Goal: Contribute content: Contribute content

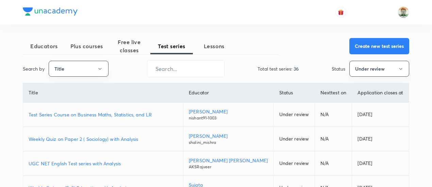
scroll to position [193, 0]
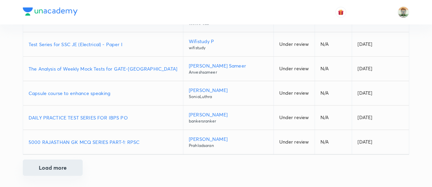
click at [60, 170] on button "Load more" at bounding box center [53, 168] width 60 height 16
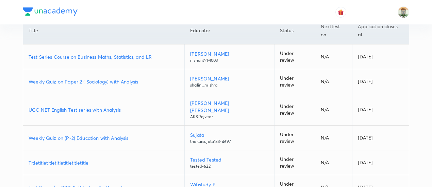
scroll to position [0, 0]
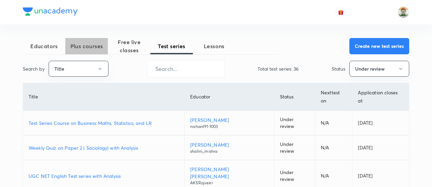
click at [85, 44] on span "Plus courses" at bounding box center [86, 46] width 43 height 8
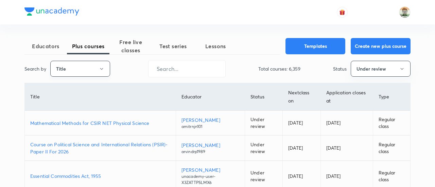
click at [92, 74] on button "Title" at bounding box center [80, 69] width 60 height 16
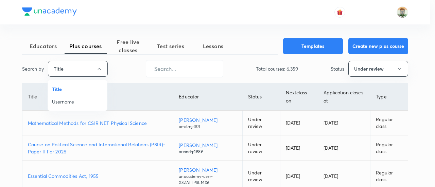
click at [41, 39] on div at bounding box center [217, 93] width 435 height 187
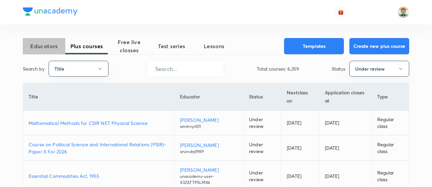
click at [42, 43] on span "Educators" at bounding box center [44, 46] width 43 height 8
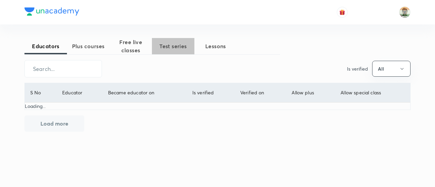
click at [167, 40] on button "Test series" at bounding box center [173, 46] width 43 height 16
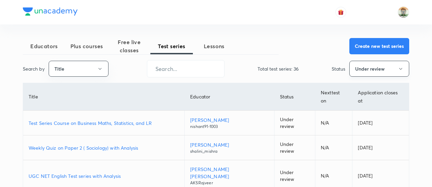
click at [353, 70] on button "Under review" at bounding box center [379, 69] width 60 height 16
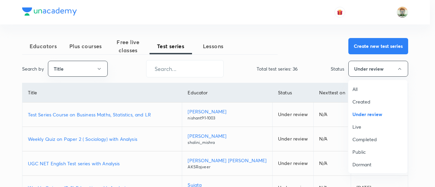
click at [356, 88] on span "All" at bounding box center [378, 89] width 51 height 7
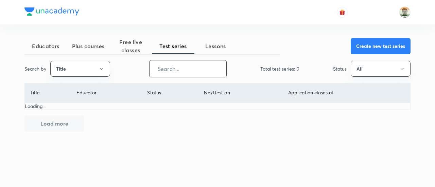
click at [206, 67] on input "text" at bounding box center [188, 68] width 77 height 17
type input "advanced"
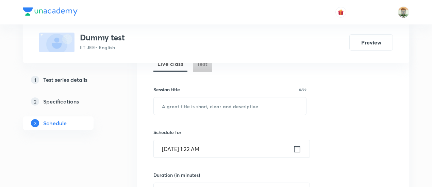
click at [205, 66] on span "Test" at bounding box center [202, 64] width 11 height 8
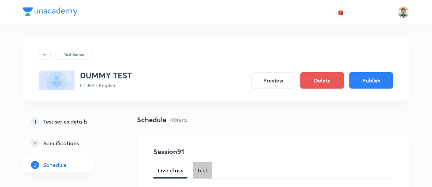
click at [200, 172] on span "Test" at bounding box center [202, 171] width 11 height 8
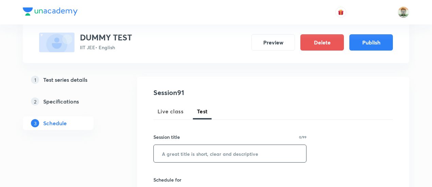
scroll to position [60, 0]
click at [205, 148] on input "text" at bounding box center [230, 153] width 152 height 17
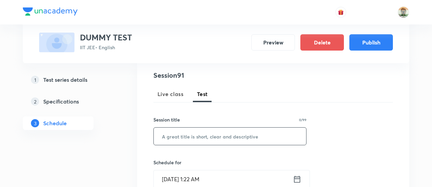
type input "Oct 3, 2025, 1:22 AM"
click at [202, 141] on input "text" at bounding box center [230, 136] width 152 height 17
click at [179, 142] on input "COM" at bounding box center [230, 136] width 152 height 17
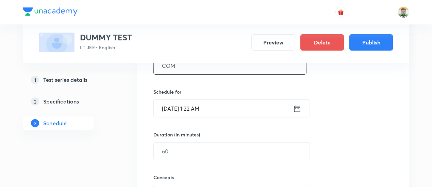
scroll to position [148, 0]
type input "COM"
click at [299, 109] on icon at bounding box center [297, 108] width 9 height 10
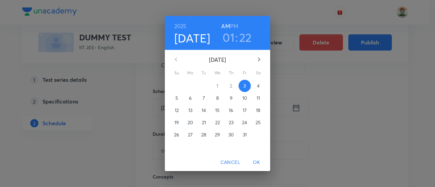
click at [173, 98] on span "5" at bounding box center [177, 98] width 12 height 7
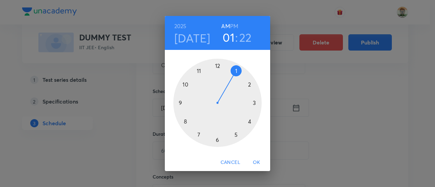
click at [198, 69] on div at bounding box center [217, 103] width 88 height 88
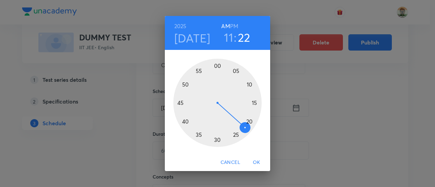
click at [234, 27] on h6 "PM" at bounding box center [234, 26] width 8 height 10
click at [256, 161] on span "OK" at bounding box center [257, 162] width 16 height 9
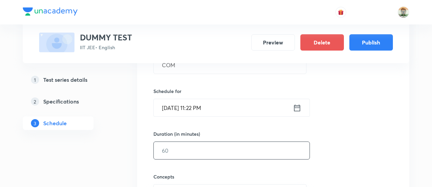
click at [220, 146] on input "text" at bounding box center [232, 150] width 156 height 17
type input "100"
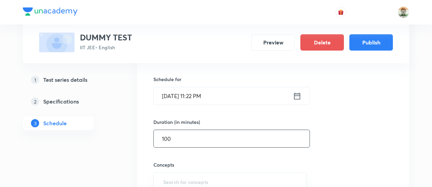
type input "W"
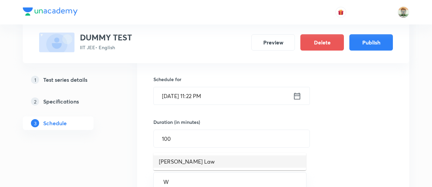
click at [220, 160] on li "Moseley's Law" at bounding box center [229, 162] width 153 height 12
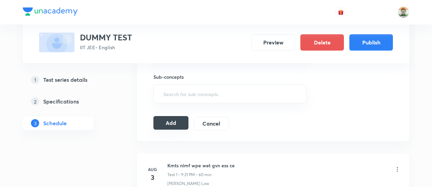
scroll to position [300, 0]
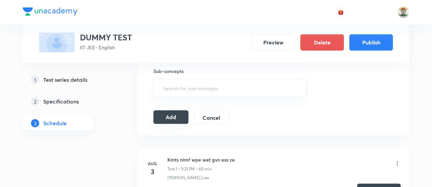
click at [179, 114] on button "Add" at bounding box center [170, 118] width 35 height 14
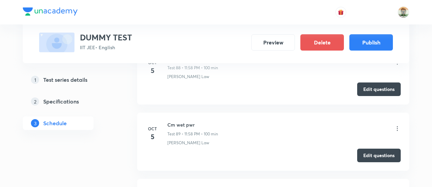
scroll to position [6143, 0]
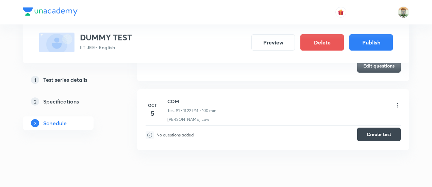
click at [368, 128] on button "Create test" at bounding box center [379, 135] width 44 height 14
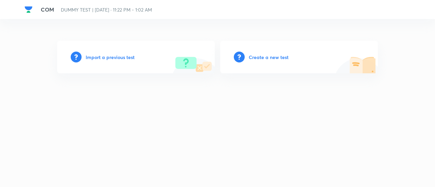
click at [271, 58] on h6 "Create a new test" at bounding box center [269, 57] width 40 height 7
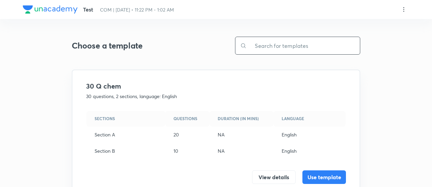
click at [269, 45] on input "text" at bounding box center [303, 45] width 113 height 17
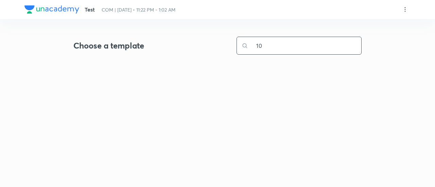
type input "100"
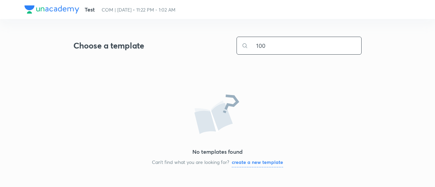
click at [282, 47] on input "100" at bounding box center [304, 45] width 113 height 17
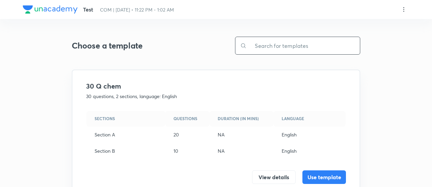
scroll to position [215, 0]
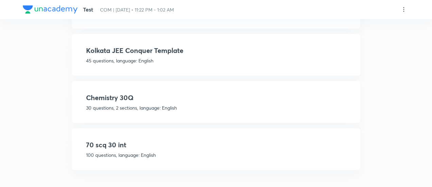
click at [203, 147] on h4 "70 scq 30 int" at bounding box center [216, 145] width 260 height 10
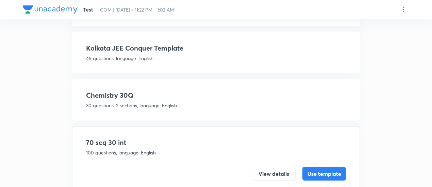
scroll to position [131, 0]
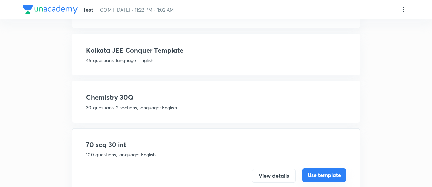
click at [324, 175] on button "Use template" at bounding box center [324, 176] width 44 height 14
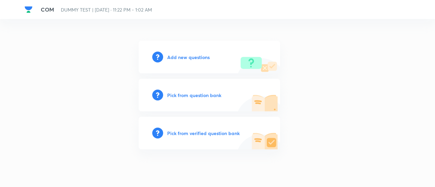
click at [217, 134] on h6 "Pick from verified question bank" at bounding box center [203, 133] width 72 height 7
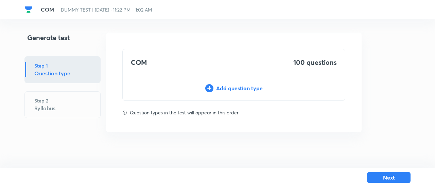
click at [238, 88] on div "Add question type" at bounding box center [234, 88] width 222 height 8
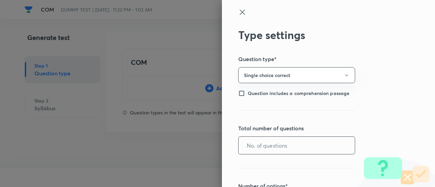
click at [286, 145] on input "text" at bounding box center [297, 145] width 116 height 17
type input "70"
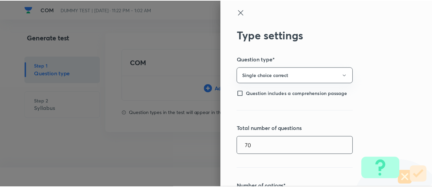
scroll to position [163, 0]
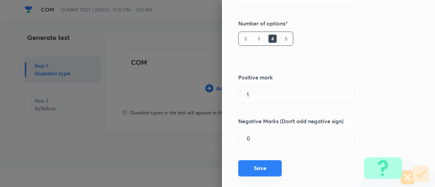
click at [263, 171] on button "Save" at bounding box center [260, 169] width 44 height 16
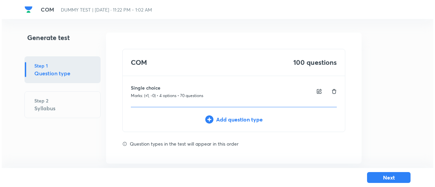
scroll to position [9, 0]
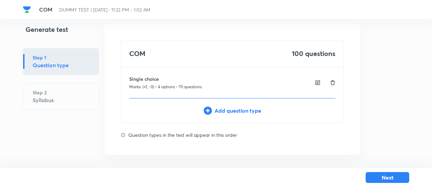
click at [251, 109] on div "Add question type" at bounding box center [232, 111] width 222 height 8
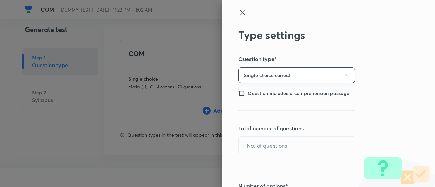
click at [264, 71] on button "Single choice correct" at bounding box center [296, 75] width 117 height 16
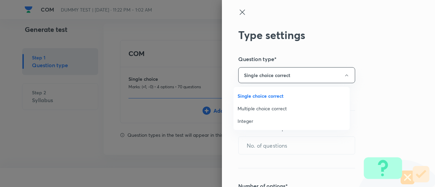
click at [249, 120] on span "Integer" at bounding box center [292, 121] width 108 height 7
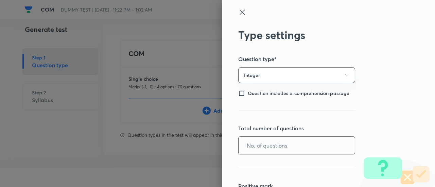
click at [252, 140] on input "text" at bounding box center [297, 145] width 116 height 17
type input "30"
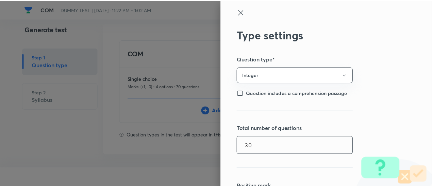
scroll to position [109, 0]
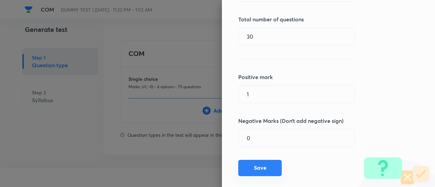
click at [258, 170] on button "Save" at bounding box center [260, 168] width 44 height 16
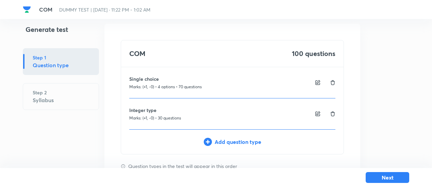
scroll to position [40, 0]
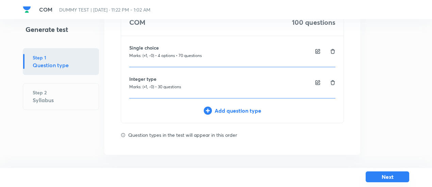
click at [376, 178] on button "Next" at bounding box center [388, 177] width 44 height 11
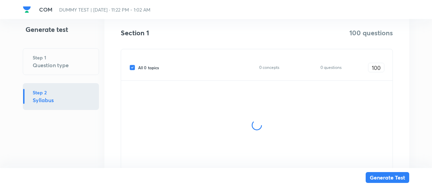
scroll to position [113, 0]
click at [157, 67] on span "All 0 topics" at bounding box center [148, 67] width 21 height 6
click at [138, 67] on input "All 0 topics" at bounding box center [133, 67] width 9 height 6
checkbox input "false"
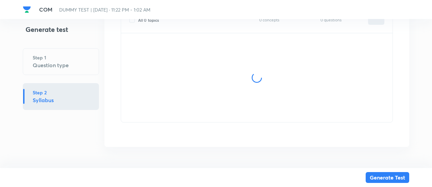
type input "0"
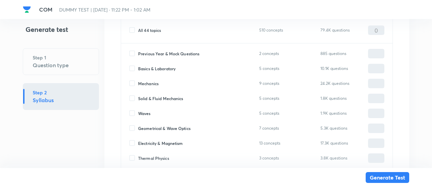
click at [152, 83] on span "Mechanics" at bounding box center [148, 84] width 20 height 6
click at [138, 83] on input "Mechanics" at bounding box center [133, 84] width 9 height 6
checkbox input "true"
type input "0"
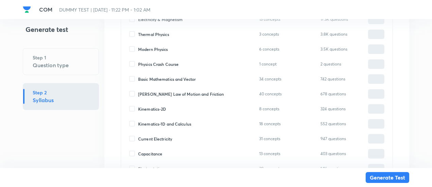
scroll to position [389, 0]
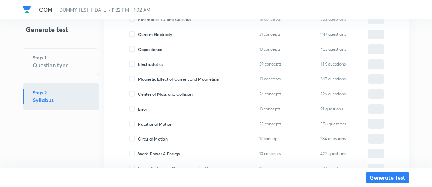
click at [154, 92] on span "Center of Mass and Collision" at bounding box center [165, 94] width 54 height 6
click at [138, 92] on input "Center of Mass and Collision" at bounding box center [133, 94] width 9 height 6
checkbox input "true"
click at [373, 91] on input "0" at bounding box center [376, 94] width 16 height 12
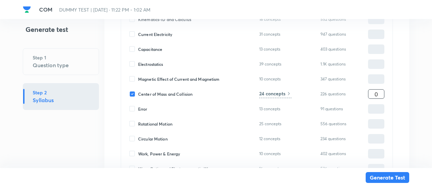
type input "2"
type input "20"
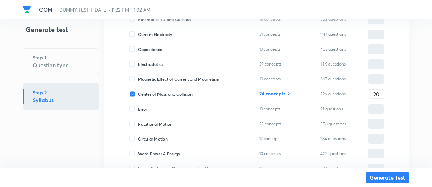
click at [284, 95] on h6 "24 concepts" at bounding box center [272, 93] width 26 height 7
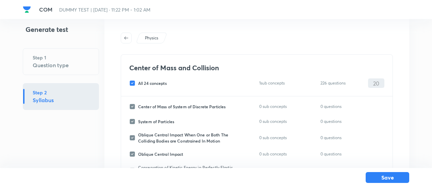
scroll to position [16, 0]
click at [162, 84] on span "All 24 concepts" at bounding box center [152, 84] width 29 height 6
click at [138, 84] on input "All 24 concepts" at bounding box center [133, 84] width 9 height 6
checkbox input "false"
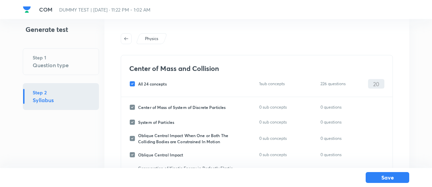
checkbox input "false"
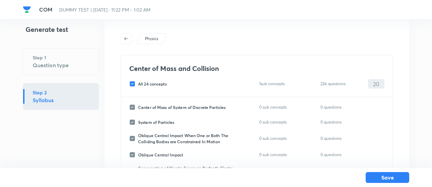
checkbox input "false"
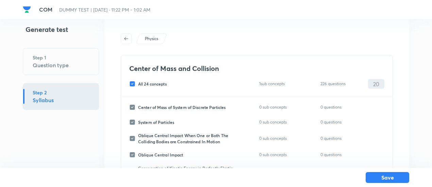
checkbox input "false"
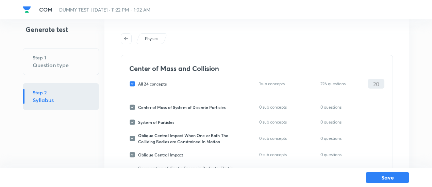
checkbox input "false"
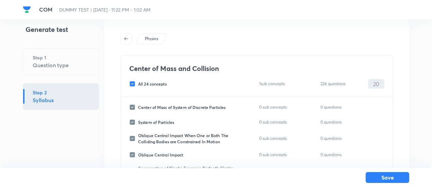
checkbox input "false"
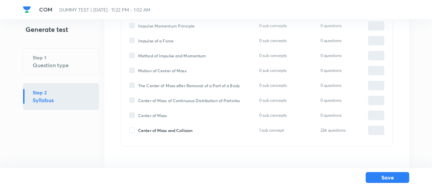
scroll to position [366, 0]
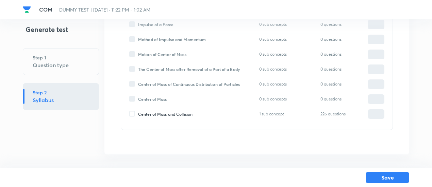
click at [169, 115] on span "Center of Mass and Collision" at bounding box center [165, 114] width 54 height 6
click at [138, 115] on input "Center of Mass and Collision" at bounding box center [133, 114] width 9 height 6
checkbox input "true"
click at [372, 111] on input "0" at bounding box center [376, 114] width 16 height 12
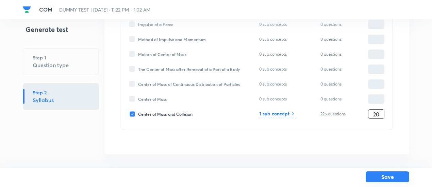
type input "20"
click at [387, 175] on button "Save" at bounding box center [388, 177] width 44 height 11
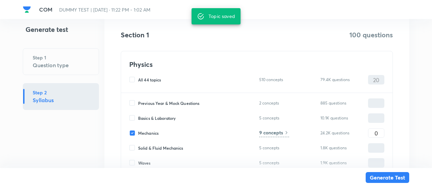
scroll to position [112, 0]
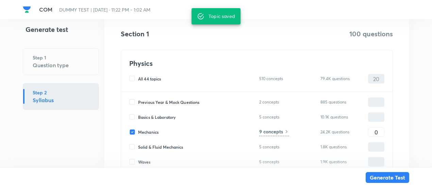
click at [283, 132] on h6 "9 concepts" at bounding box center [271, 131] width 24 height 7
click at [370, 131] on input "0" at bounding box center [376, 132] width 16 height 12
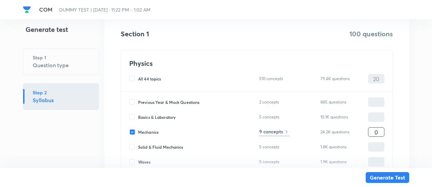
type input "8"
type input "28"
type input "80"
type input "100"
type input "80"
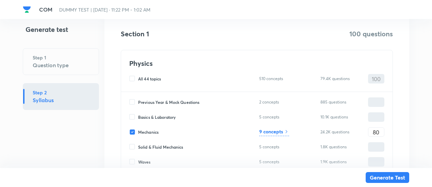
click at [283, 133] on h6 "9 concepts" at bounding box center [271, 131] width 24 height 7
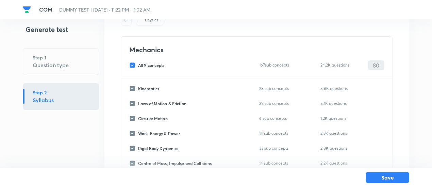
scroll to position [34, 0]
click at [165, 66] on span "All 9 concepts" at bounding box center [151, 66] width 27 height 6
click at [138, 66] on input "All 9 concepts" at bounding box center [133, 66] width 9 height 6
checkbox input "false"
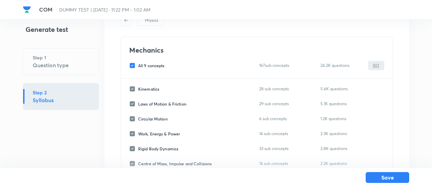
checkbox input "false"
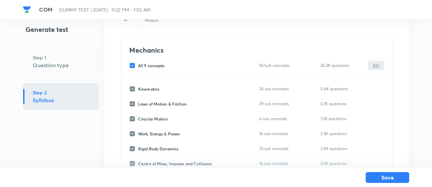
checkbox input "false"
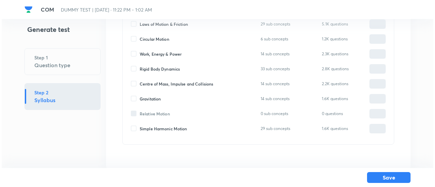
scroll to position [128, 0]
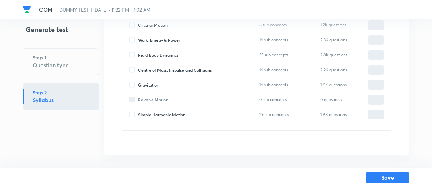
click at [166, 70] on span "Centre of Mass, Impulse and Collisions" at bounding box center [174, 70] width 73 height 6
click at [138, 70] on input "Centre of Mass, Impulse and Collisions" at bounding box center [133, 70] width 9 height 6
checkbox input "true"
click at [376, 70] on input "0" at bounding box center [376, 70] width 16 height 12
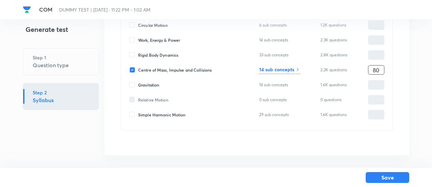
type input "80"
click at [280, 75] on div "Kinematics 28 sub concepts 5.6K questions ​ Laws of Motion & Friction 29 sub co…" at bounding box center [256, 58] width 271 height 146
click at [281, 70] on h6 "14 sub concepts" at bounding box center [276, 69] width 35 height 7
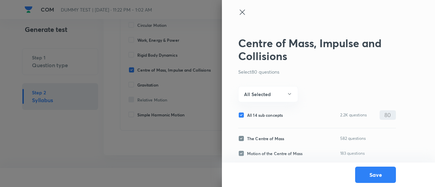
click at [250, 114] on span "All 14 sub concepts" at bounding box center [265, 115] width 36 height 6
click at [247, 114] on input "All 14 sub concepts" at bounding box center [242, 115] width 9 height 6
checkbox input "false"
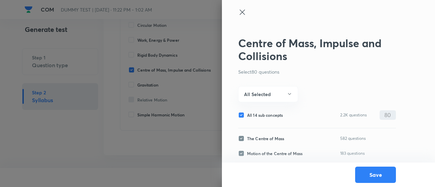
checkbox input "false"
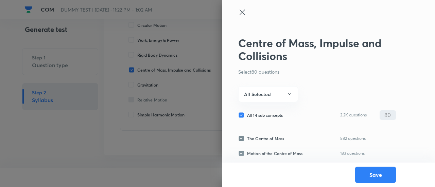
checkbox input "false"
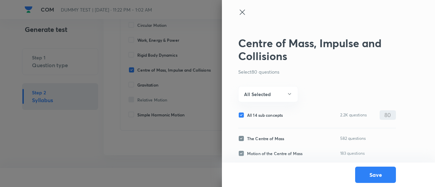
checkbox input "false"
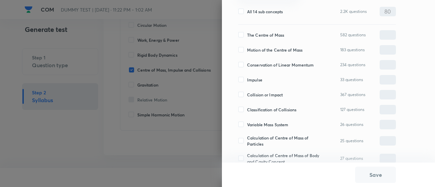
scroll to position [105, 0]
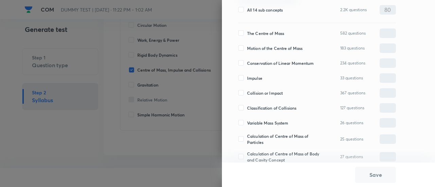
click at [254, 32] on span "The Centre of Mass" at bounding box center [265, 33] width 37 height 6
click at [247, 32] on input "The Centre of Mass" at bounding box center [242, 33] width 9 height 6
checkbox input "true"
type input "0"
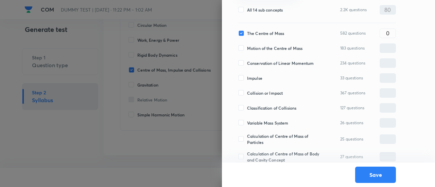
click at [254, 47] on span "Motion of the Centre of Mass" at bounding box center [274, 48] width 55 height 6
click at [247, 47] on input "Motion of the Centre of Mass" at bounding box center [242, 48] width 9 height 6
checkbox input "true"
type input "0"
click at [254, 62] on span "Conservation of Linear Momentum" at bounding box center [280, 63] width 67 height 6
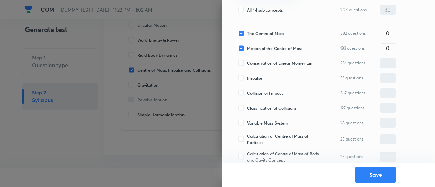
click at [247, 62] on input "Conservation of Linear Momentum" at bounding box center [242, 63] width 9 height 6
checkbox input "true"
type input "0"
click at [253, 77] on span "Impulse" at bounding box center [254, 78] width 15 height 6
click at [247, 77] on input "Impulse" at bounding box center [242, 78] width 9 height 6
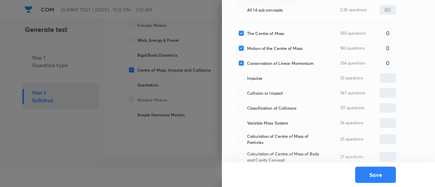
checkbox input "true"
type input "0"
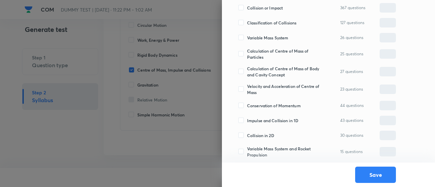
click at [249, 52] on span "Calculation of Centre of Mass of Particles" at bounding box center [284, 54] width 74 height 12
click at [247, 52] on input "Calculation of Centre of Mass of Particles" at bounding box center [242, 54] width 9 height 6
checkbox input "true"
type input "0"
click at [250, 71] on span "Calculation of Centre of Mass of Body and Cavity Concept" at bounding box center [284, 72] width 74 height 12
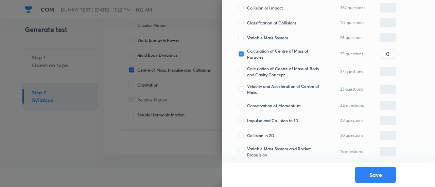
click at [247, 71] on input "Calculation of Centre of Mass of Body and Cavity Concept" at bounding box center [242, 72] width 9 height 6
checkbox input "true"
type input "0"
click at [252, 105] on span "Conservation of Momentum" at bounding box center [274, 106] width 54 height 6
click at [247, 105] on input "Conservation of Momentum" at bounding box center [242, 106] width 9 height 6
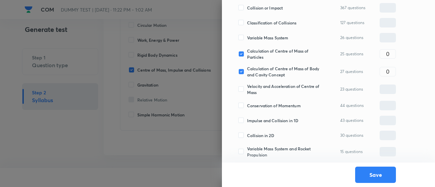
checkbox input "true"
type input "0"
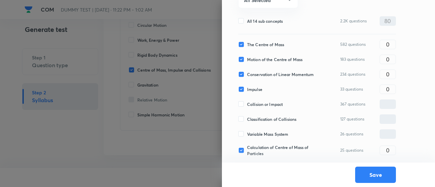
scroll to position [94, 0]
click at [386, 58] on input "0" at bounding box center [388, 60] width 16 height 12
type input "10"
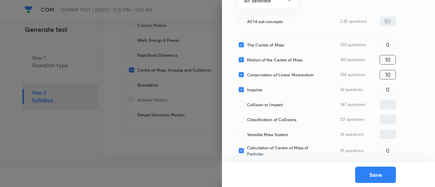
type input "10"
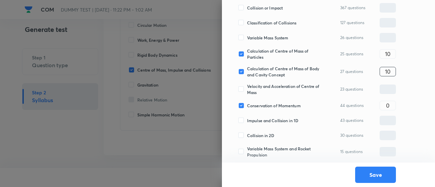
type input "10"
click at [380, 105] on input "0" at bounding box center [388, 106] width 16 height 12
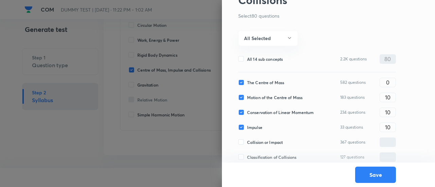
scroll to position [56, 0]
type input "10"
click at [392, 95] on input "10" at bounding box center [388, 97] width 16 height 12
type input "5"
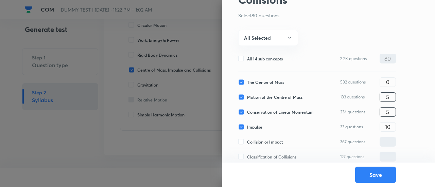
type input "5"
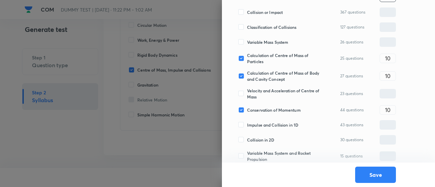
scroll to position [191, 0]
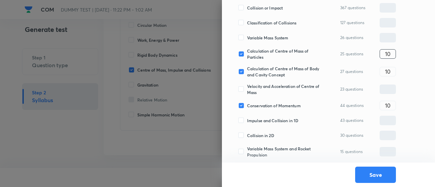
type input "5"
click at [391, 55] on input "10" at bounding box center [388, 54] width 16 height 12
type input "5"
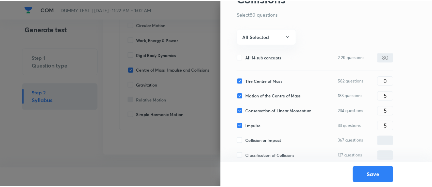
scroll to position [63, 0]
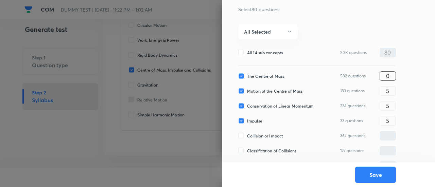
type input "5"
click at [394, 75] on input "0" at bounding box center [388, 76] width 16 height 12
type input "50"
click at [379, 176] on button "Save" at bounding box center [375, 174] width 41 height 16
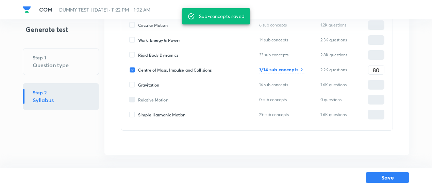
click at [379, 176] on button "Save" at bounding box center [388, 177] width 44 height 11
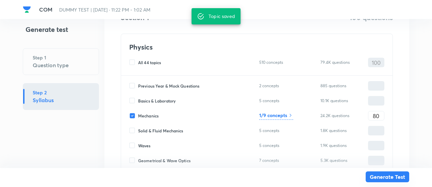
click at [379, 176] on button "Generate Test" at bounding box center [388, 177] width 44 height 11
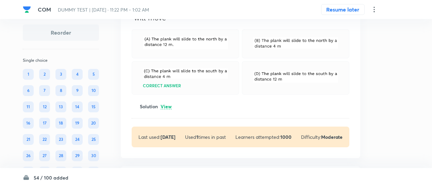
scroll to position [337, 0]
click at [375, 10] on icon at bounding box center [374, 9] width 8 height 8
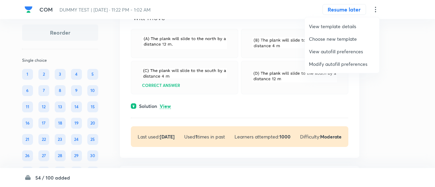
click at [197, 83] on div at bounding box center [217, 93] width 435 height 187
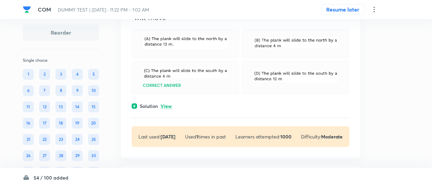
click at [164, 104] on p "View" at bounding box center [166, 106] width 11 height 5
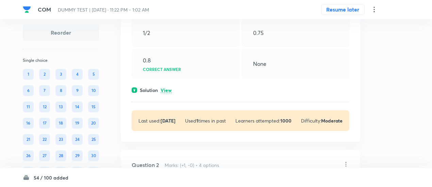
scroll to position [123, 0]
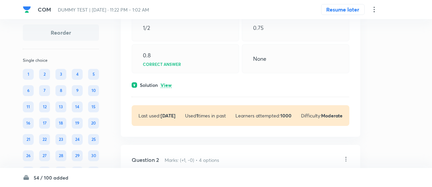
click at [167, 85] on p "View" at bounding box center [166, 85] width 11 height 5
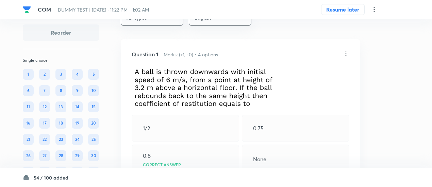
scroll to position [22, 0]
click at [346, 53] on icon at bounding box center [345, 54] width 7 height 7
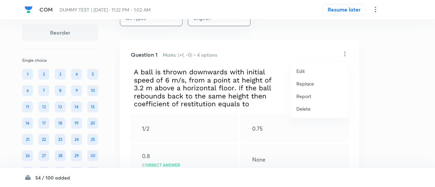
click at [309, 82] on p "Replace" at bounding box center [306, 83] width 18 height 7
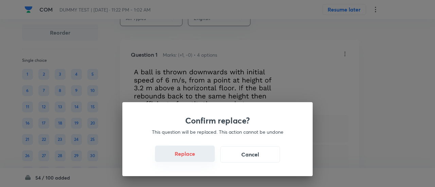
click at [192, 157] on button "Replace" at bounding box center [185, 154] width 60 height 16
click at [192, 157] on button "Replace" at bounding box center [185, 155] width 60 height 16
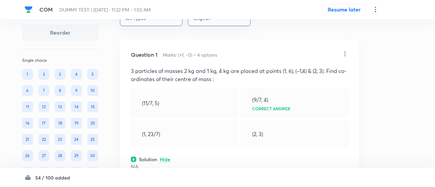
click at [196, 159] on div "Confirm replace? This question will be replaced. This action cannot be undone R…" at bounding box center [217, 93] width 435 height 187
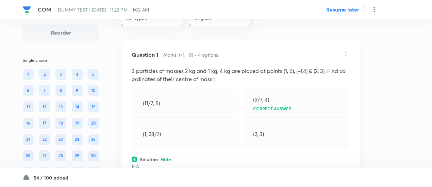
click at [196, 159] on div "Solution Hide" at bounding box center [241, 159] width 218 height 7
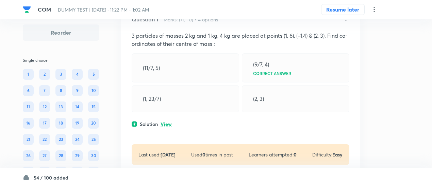
scroll to position [59, 0]
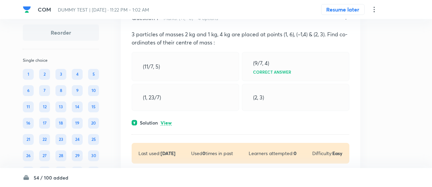
click at [165, 121] on p "View" at bounding box center [166, 123] width 11 height 5
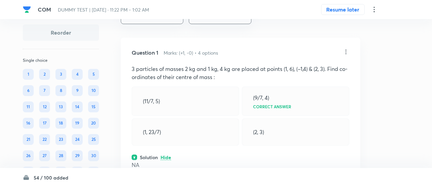
scroll to position [23, 0]
click at [347, 53] on icon at bounding box center [345, 53] width 7 height 7
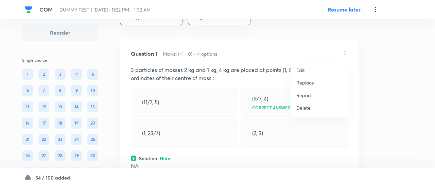
click at [308, 83] on p "Replace" at bounding box center [306, 82] width 18 height 7
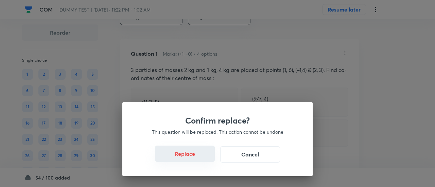
click at [192, 156] on button "Replace" at bounding box center [185, 154] width 60 height 16
click at [192, 156] on button "Replace" at bounding box center [185, 155] width 60 height 16
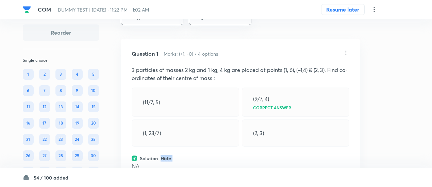
click at [192, 156] on div "Solution Hide" at bounding box center [241, 158] width 218 height 7
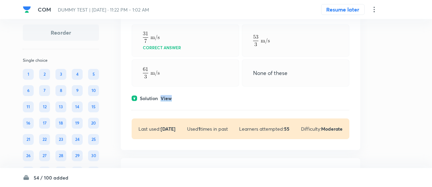
scroll to position [105, 0]
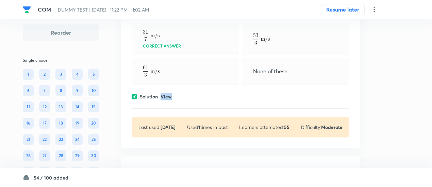
click at [171, 97] on p "View" at bounding box center [166, 97] width 11 height 5
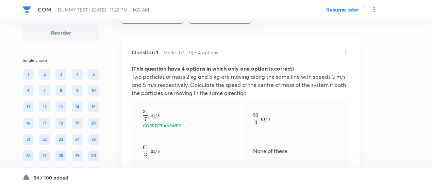
scroll to position [24, 0]
click at [347, 51] on icon at bounding box center [345, 52] width 7 height 7
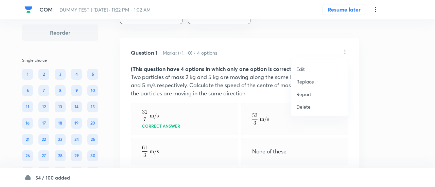
click at [306, 83] on p "Replace" at bounding box center [306, 81] width 18 height 7
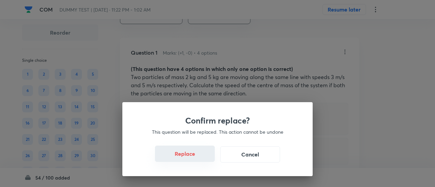
click at [189, 159] on button "Replace" at bounding box center [185, 154] width 60 height 16
click at [189, 159] on button "Replace" at bounding box center [185, 155] width 60 height 16
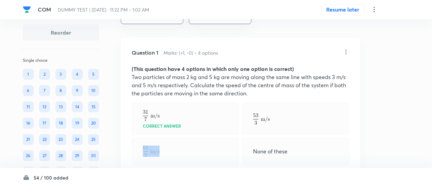
click at [189, 159] on div at bounding box center [185, 151] width 107 height 27
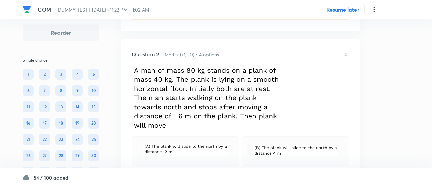
scroll to position [399, 0]
click at [345, 53] on icon at bounding box center [345, 54] width 7 height 7
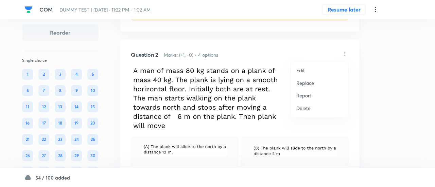
click at [304, 85] on p "Replace" at bounding box center [306, 83] width 18 height 7
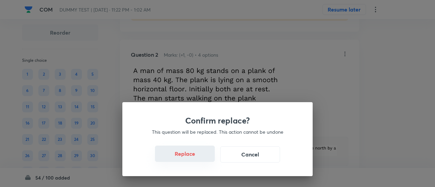
click at [196, 159] on button "Replace" at bounding box center [185, 154] width 60 height 16
click at [196, 159] on button "Replace" at bounding box center [185, 155] width 60 height 16
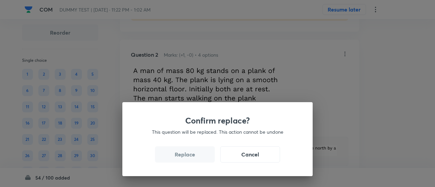
click at [196, 159] on button "Replace" at bounding box center [185, 155] width 60 height 16
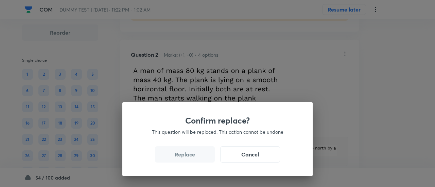
click at [196, 159] on button "Replace" at bounding box center [185, 155] width 60 height 16
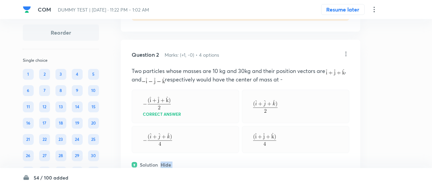
click at [196, 159] on div "Question 2 Marks: (+1, -0) • 4 options Two particles whose masses are 10 kg and…" at bounding box center [240, 161] width 239 height 243
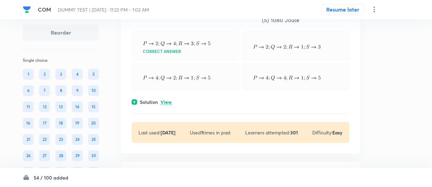
scroll to position [811, 0]
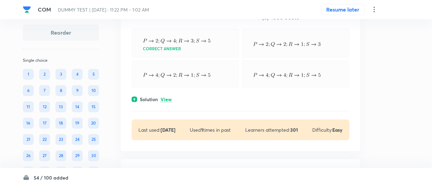
click at [164, 97] on p "View" at bounding box center [166, 99] width 11 height 5
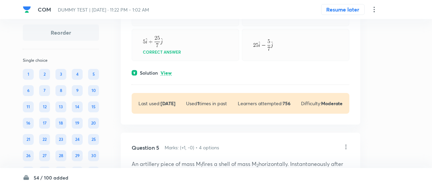
scroll to position [1208, 0]
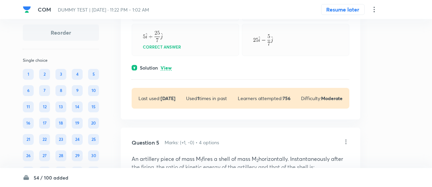
click at [165, 66] on p "View" at bounding box center [166, 68] width 11 height 5
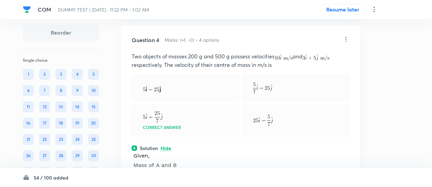
scroll to position [1127, 0]
click at [347, 36] on icon at bounding box center [345, 39] width 7 height 7
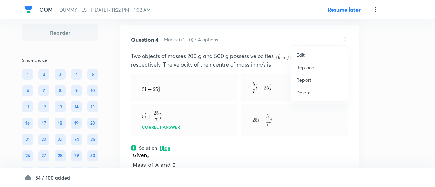
click at [307, 68] on p "Replace" at bounding box center [306, 67] width 18 height 7
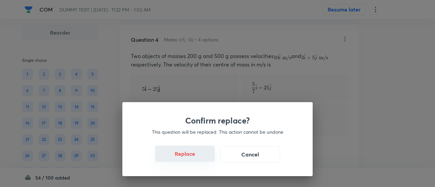
click at [198, 158] on button "Replace" at bounding box center [185, 154] width 60 height 16
click at [198, 158] on button "Replace" at bounding box center [185, 155] width 60 height 16
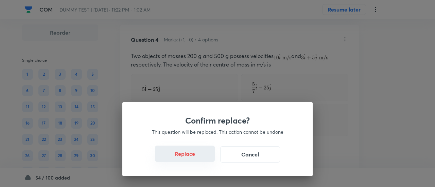
click at [198, 158] on button "Replace" at bounding box center [185, 154] width 60 height 16
click at [198, 158] on button "Replace" at bounding box center [185, 155] width 60 height 16
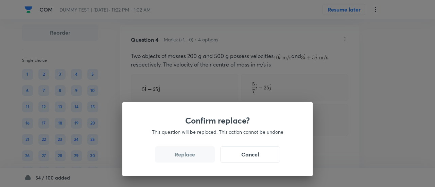
click at [198, 158] on div "Confirm replace? This question will be replaced. This action cannot be undone R…" at bounding box center [217, 93] width 435 height 187
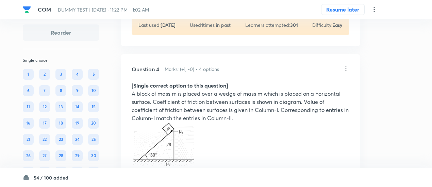
scroll to position [1097, 0]
click at [345, 68] on icon at bounding box center [345, 69] width 1 height 4
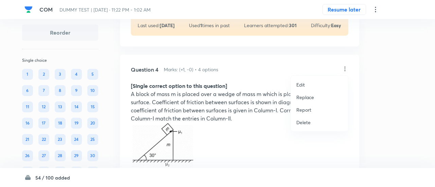
click at [254, 68] on div at bounding box center [217, 93] width 435 height 187
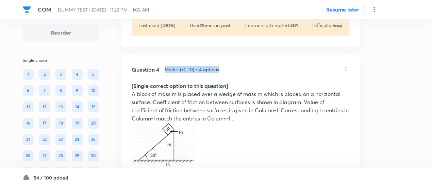
click at [254, 68] on div "Question 4 Marks: (+1, -0) • 4 options" at bounding box center [237, 70] width 211 height 8
click at [346, 66] on icon at bounding box center [345, 69] width 7 height 7
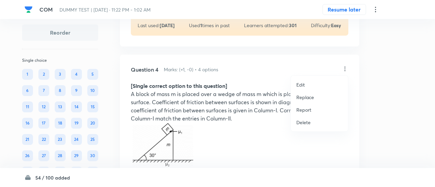
click at [301, 99] on font "Replace" at bounding box center [306, 97] width 18 height 6
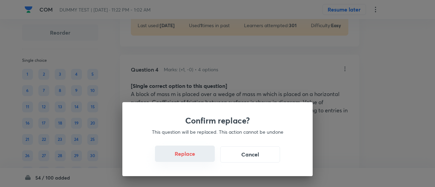
click at [190, 155] on font "Replace" at bounding box center [185, 153] width 20 height 7
click at [190, 155] on font "Replace" at bounding box center [185, 154] width 20 height 7
click at [190, 155] on font "Replace" at bounding box center [185, 153] width 20 height 7
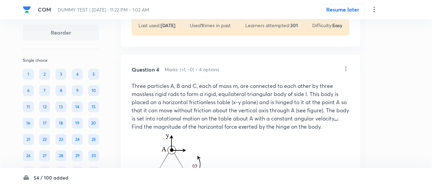
click at [190, 155] on img at bounding box center [178, 176] width 92 height 91
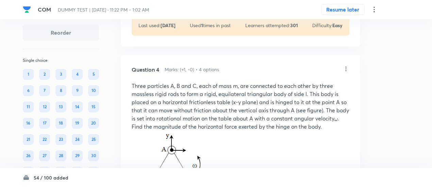
click at [190, 155] on img at bounding box center [178, 176] width 92 height 91
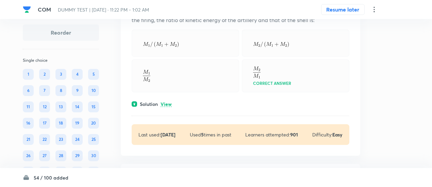
scroll to position [1645, 0]
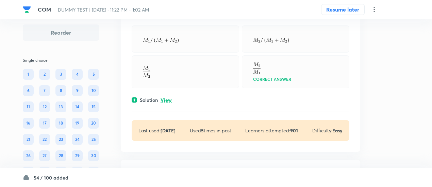
click at [167, 98] on p "View" at bounding box center [166, 100] width 11 height 5
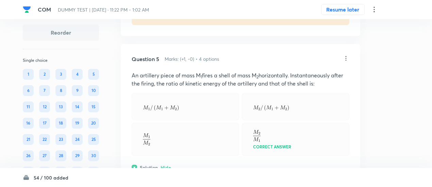
scroll to position [1577, 0]
click at [348, 55] on icon at bounding box center [345, 58] width 7 height 7
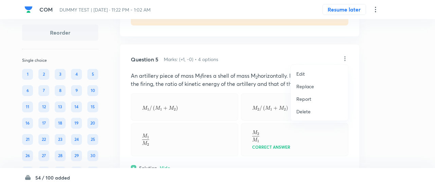
click at [308, 86] on font "Replace" at bounding box center [306, 86] width 18 height 6
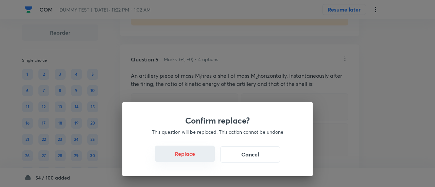
click at [190, 157] on font "Replace" at bounding box center [185, 153] width 20 height 7
click at [190, 157] on font "Replace" at bounding box center [185, 154] width 20 height 7
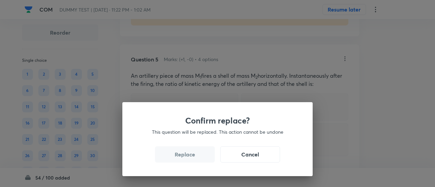
click at [190, 157] on font "Replace" at bounding box center [185, 154] width 20 height 7
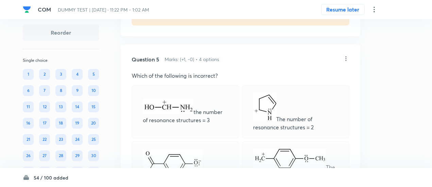
click at [348, 60] on icon at bounding box center [345, 58] width 7 height 7
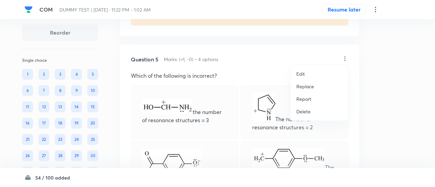
click at [307, 85] on font "Replace" at bounding box center [306, 86] width 18 height 6
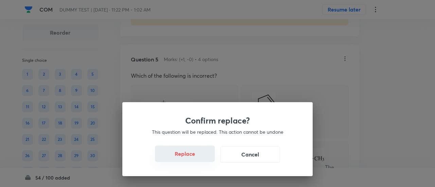
click at [191, 157] on font "Replace" at bounding box center [185, 153] width 20 height 7
click at [191, 157] on font "Replace" at bounding box center [185, 154] width 20 height 7
click at [191, 157] on div "Confirm replace? This question will be replaced. This action cannot be undone R…" at bounding box center [217, 93] width 435 height 187
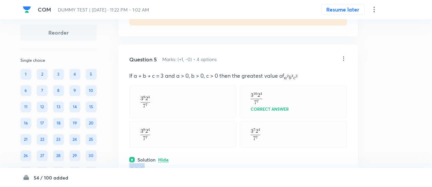
click at [191, 157] on div "Solution Hide" at bounding box center [238, 159] width 218 height 7
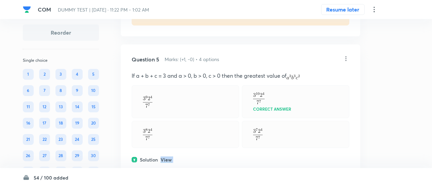
click at [191, 157] on div "Solution View" at bounding box center [241, 159] width 218 height 7
click at [345, 55] on icon at bounding box center [345, 58] width 7 height 7
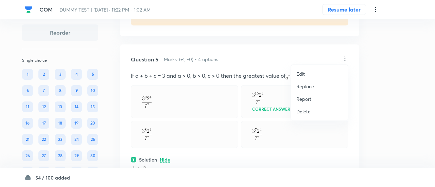
click at [305, 84] on font "Replace" at bounding box center [306, 86] width 18 height 6
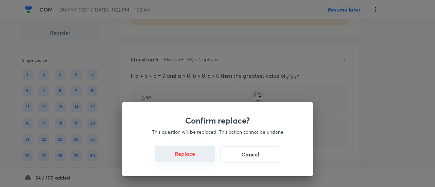
click at [190, 156] on font "Replace" at bounding box center [185, 153] width 20 height 7
click at [191, 157] on font "Replace" at bounding box center [185, 153] width 20 height 7
click at [191, 157] on font "Replace" at bounding box center [185, 154] width 20 height 7
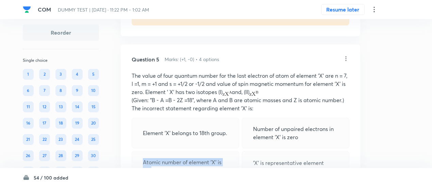
click at [191, 158] on p "Atomic number of element 'X' is 118" at bounding box center [185, 166] width 85 height 16
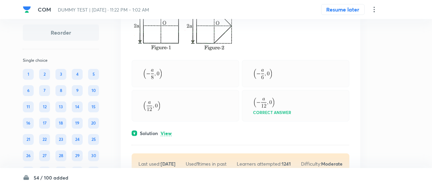
scroll to position [2630, 0]
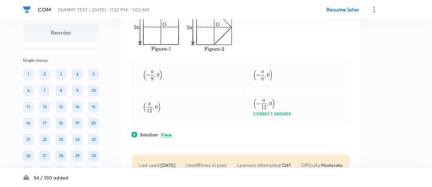
click at [167, 126] on div "Question 9 Marks: (+1, -0) • 4 options A uniform piece of paper (shown in figur…" at bounding box center [240, 69] width 239 height 235
click at [168, 132] on font "View" at bounding box center [166, 135] width 11 height 6
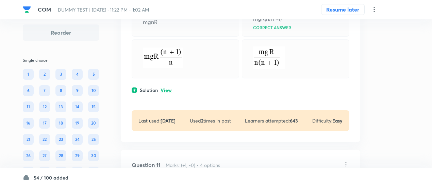
scroll to position [2958, 0]
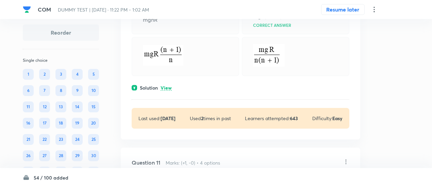
click at [171, 85] on font "View" at bounding box center [166, 88] width 11 height 6
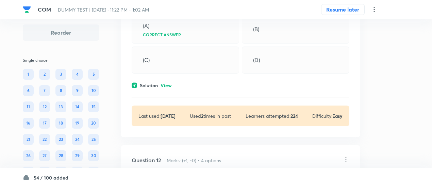
scroll to position [3493, 0]
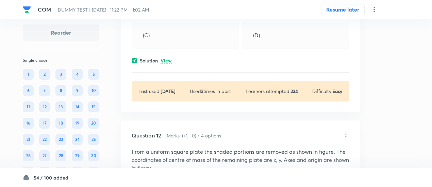
click at [166, 57] on font "View" at bounding box center [166, 60] width 11 height 6
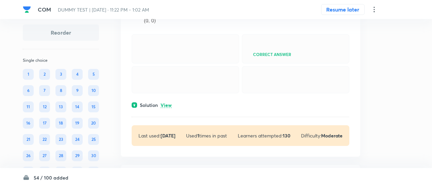
scroll to position [3889, 0]
click at [171, 108] on font "View" at bounding box center [166, 104] width 11 height 6
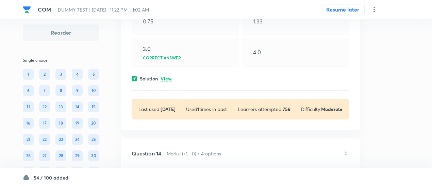
scroll to position [4137, 0]
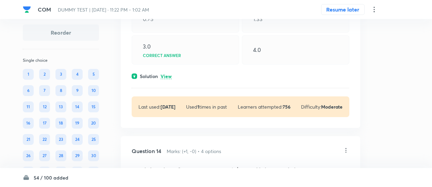
click at [167, 80] on font "View" at bounding box center [166, 76] width 11 height 6
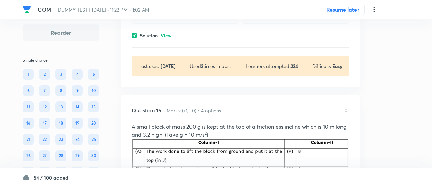
scroll to position [4842, 0]
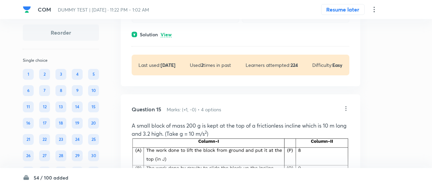
click at [167, 38] on font "View" at bounding box center [166, 34] width 11 height 6
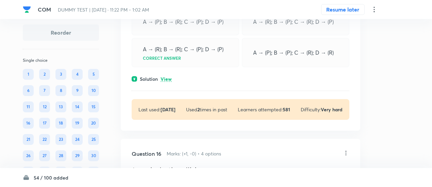
scroll to position [5439, 0]
click at [169, 82] on font "View" at bounding box center [166, 78] width 11 height 6
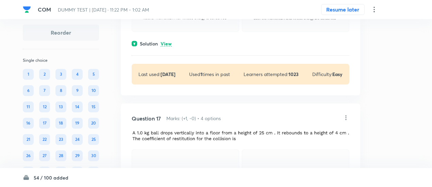
scroll to position [5690, 0]
click at [168, 47] on font "View" at bounding box center [166, 43] width 11 height 6
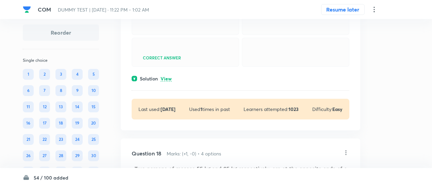
scroll to position [5865, 0]
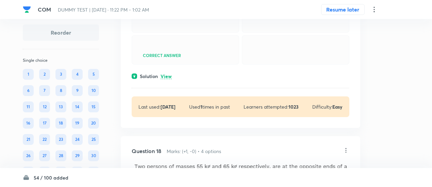
click at [165, 80] on font "View" at bounding box center [166, 76] width 11 height 6
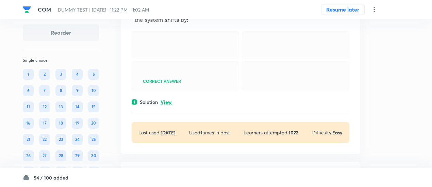
scroll to position [6108, 0]
click at [167, 105] on font "View" at bounding box center [166, 102] width 11 height 6
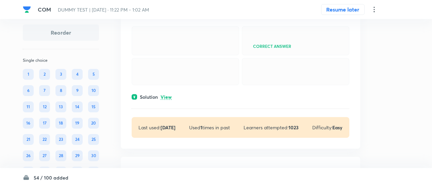
scroll to position [6391, 0]
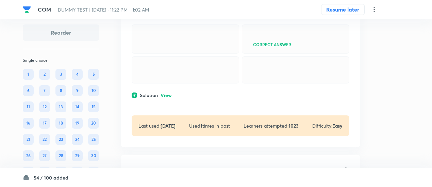
click at [167, 99] on font "View" at bounding box center [166, 95] width 11 height 6
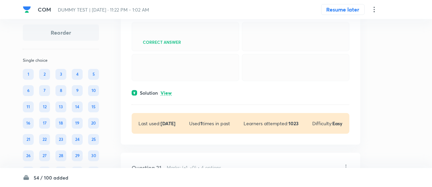
scroll to position [6633, 0]
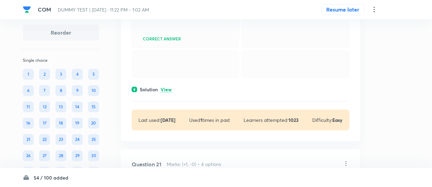
click at [167, 93] on font "View" at bounding box center [166, 89] width 11 height 6
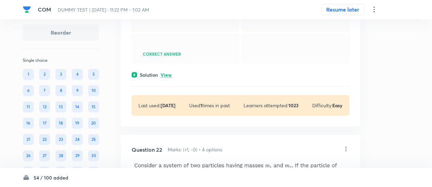
scroll to position [6972, 0]
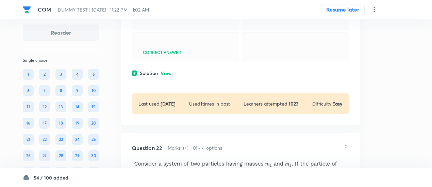
click at [167, 77] on font "View" at bounding box center [166, 73] width 11 height 6
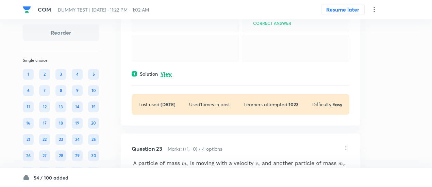
scroll to position [7196, 0]
click at [167, 77] on font "View" at bounding box center [166, 73] width 11 height 6
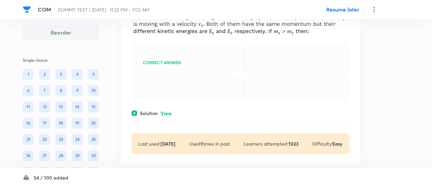
scroll to position [7522, 0]
click at [167, 116] on font "View" at bounding box center [166, 112] width 11 height 6
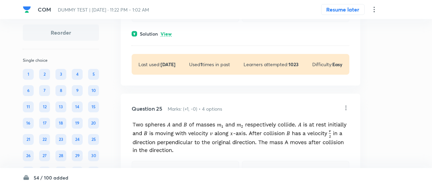
scroll to position [7990, 0]
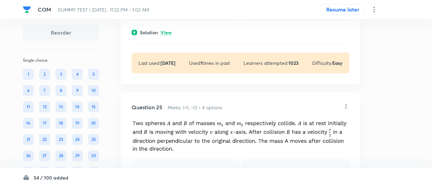
click at [169, 36] on font "View" at bounding box center [166, 32] width 11 height 6
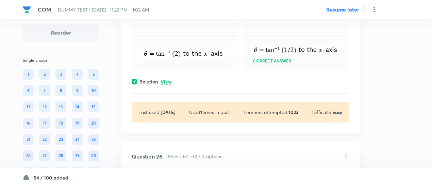
scroll to position [8173, 0]
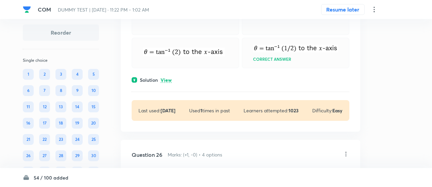
click at [171, 83] on font "View" at bounding box center [166, 80] width 11 height 6
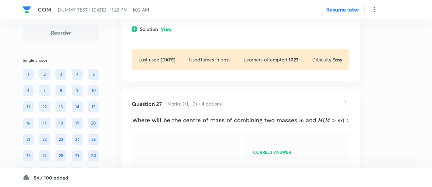
scroll to position [8555, 0]
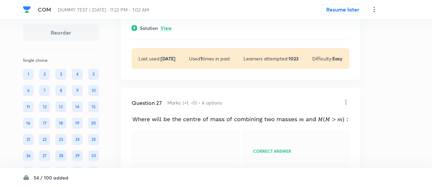
click at [166, 31] on font "View" at bounding box center [166, 28] width 11 height 6
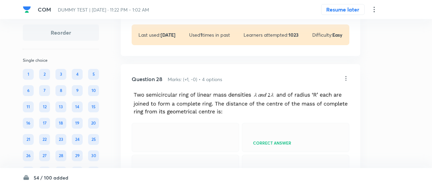
scroll to position [8796, 0]
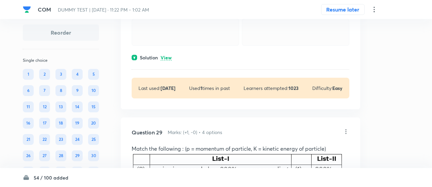
scroll to position [8958, 0]
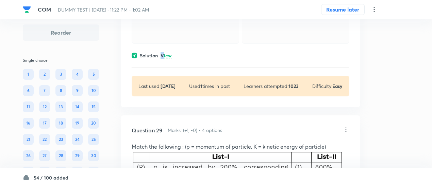
drag, startPoint x: 161, startPoint y: 94, endPoint x: 164, endPoint y: 99, distance: 5.9
click at [164, 99] on div "Question 28 Marks: (+1, -0) • 4 options Correct answer Solution View Last used:…" at bounding box center [240, 16] width 239 height 181
click at [164, 59] on div "Solution View" at bounding box center [241, 55] width 218 height 7
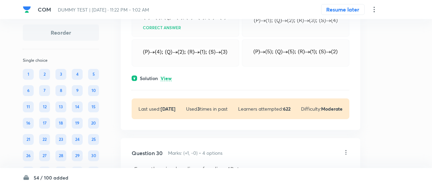
scroll to position [9341, 0]
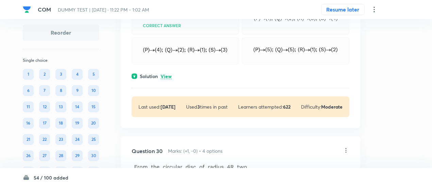
click at [171, 80] on font "View" at bounding box center [166, 76] width 11 height 6
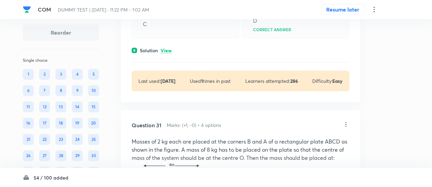
scroll to position [9782, 0]
click at [169, 53] on font "View" at bounding box center [166, 50] width 11 height 6
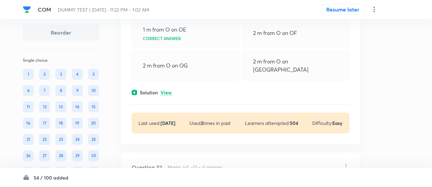
scroll to position [10047, 0]
click at [169, 95] on p "View" at bounding box center [166, 92] width 11 height 5
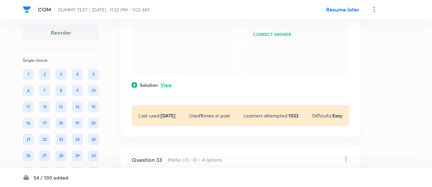
scroll to position [10314, 0]
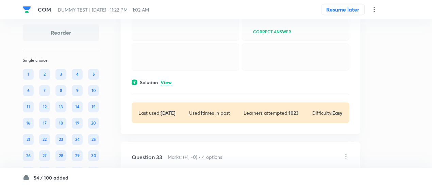
click at [169, 86] on font "View" at bounding box center [166, 82] width 11 height 6
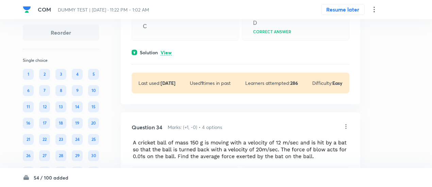
scroll to position [10831, 0]
click at [165, 55] on font "View" at bounding box center [166, 52] width 11 height 6
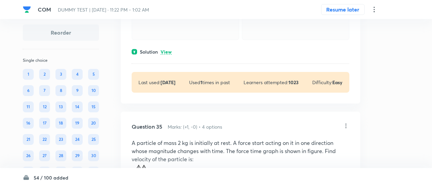
scroll to position [11094, 0]
click at [165, 55] on font "View" at bounding box center [166, 51] width 11 height 6
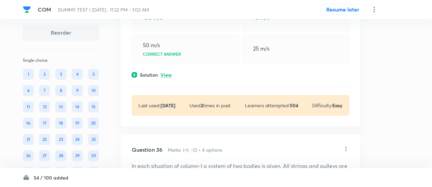
scroll to position [11385, 0]
click at [169, 78] on font "View" at bounding box center [166, 74] width 11 height 6
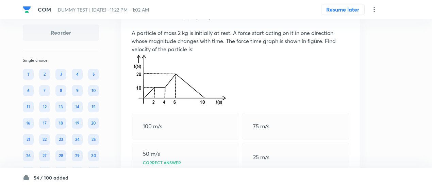
scroll to position [11276, 0]
click at [347, 20] on icon at bounding box center [345, 16] width 7 height 7
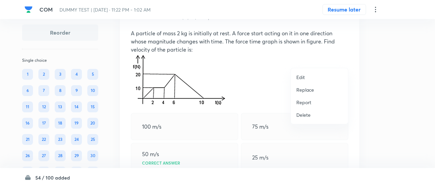
click at [309, 89] on font "Replace" at bounding box center [306, 90] width 18 height 6
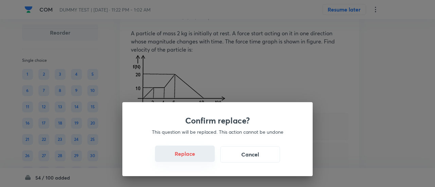
click at [195, 157] on font "Replace" at bounding box center [185, 153] width 20 height 7
click at [195, 157] on font "Replace" at bounding box center [185, 154] width 20 height 7
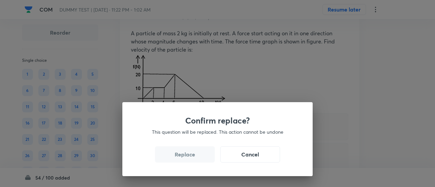
click at [195, 157] on font "Replace" at bounding box center [185, 154] width 20 height 7
click at [195, 157] on font "Replace" at bounding box center [185, 153] width 20 height 7
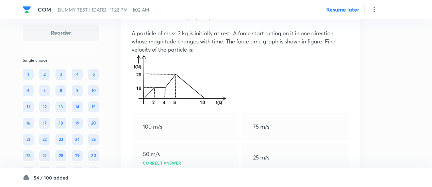
click at [195, 140] on div "100 m/s" at bounding box center [185, 126] width 107 height 27
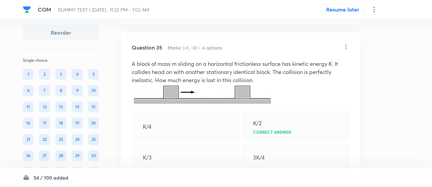
scroll to position [11245, 0]
click at [345, 51] on icon at bounding box center [345, 47] width 7 height 7
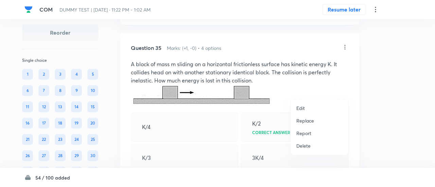
click at [305, 121] on font "Replace" at bounding box center [306, 121] width 18 height 6
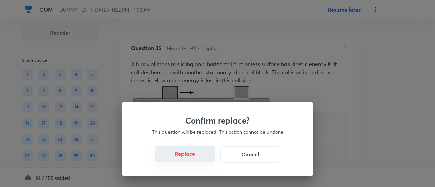
click at [191, 158] on button "Replace" at bounding box center [185, 154] width 60 height 16
click at [191, 158] on button "Replace" at bounding box center [185, 155] width 60 height 16
click at [191, 158] on font "Replace" at bounding box center [185, 154] width 20 height 7
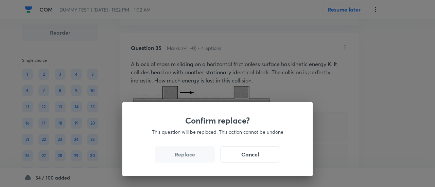
click at [191, 158] on font "Replace" at bounding box center [185, 154] width 20 height 7
click at [191, 158] on div "Confirm replace? This question will be replaced. This action cannot be undone R…" at bounding box center [217, 139] width 190 height 74
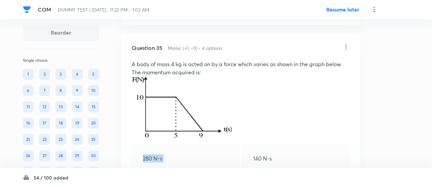
click at [191, 158] on div "280 N-s" at bounding box center [185, 158] width 107 height 27
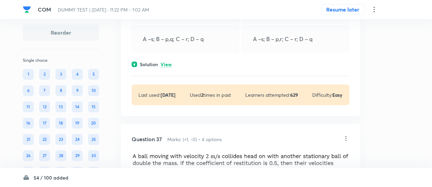
scroll to position [11923, 0]
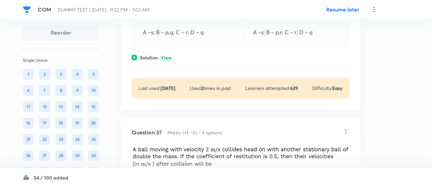
click at [170, 61] on font "View" at bounding box center [166, 57] width 11 height 6
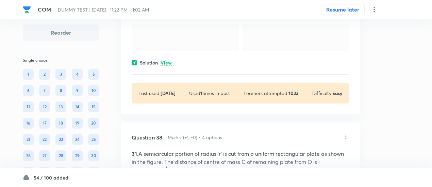
scroll to position [12138, 0]
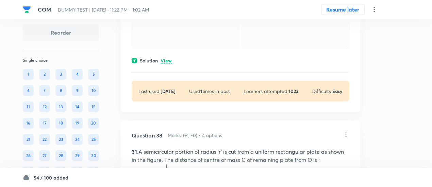
click at [168, 64] on font "View" at bounding box center [166, 60] width 11 height 6
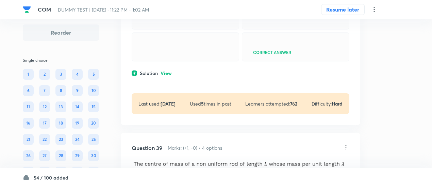
scroll to position [12561, 0]
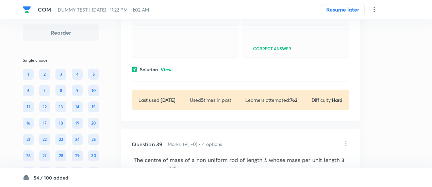
click at [167, 73] on font "View" at bounding box center [166, 69] width 11 height 6
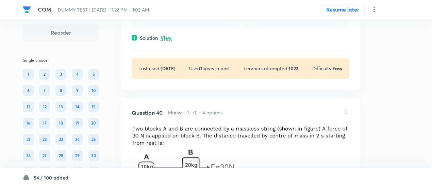
scroll to position [12920, 0]
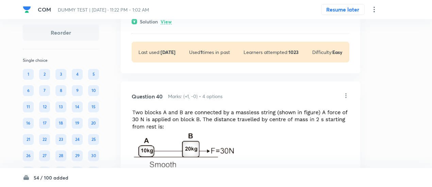
click at [169, 25] on font "View" at bounding box center [166, 21] width 11 height 6
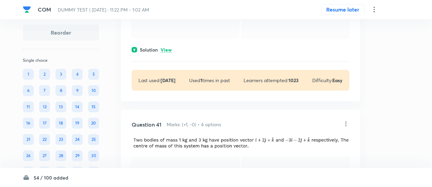
scroll to position [13223, 0]
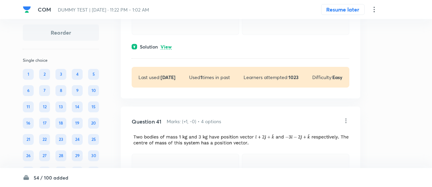
click at [169, 50] on font "View" at bounding box center [166, 47] width 11 height 6
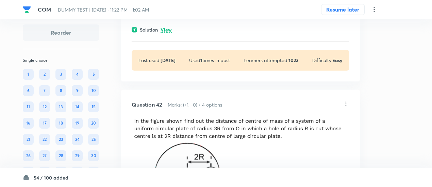
scroll to position [13461, 0]
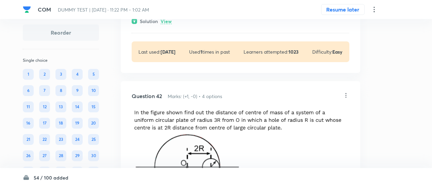
click at [170, 24] on font "View" at bounding box center [166, 21] width 11 height 6
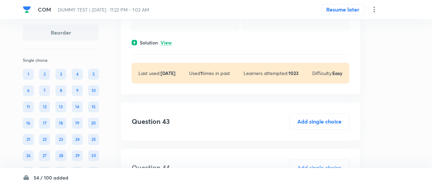
scroll to position [13772, 0]
click at [166, 45] on font "View" at bounding box center [166, 42] width 11 height 6
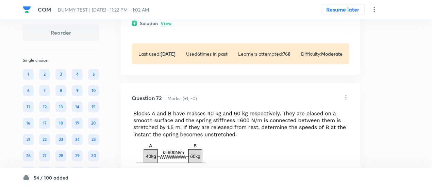
scroll to position [15373, 0]
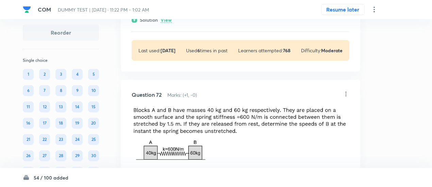
click at [167, 23] on font "View" at bounding box center [166, 20] width 11 height 6
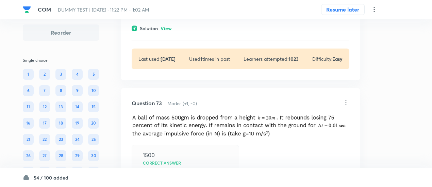
scroll to position [15610, 0]
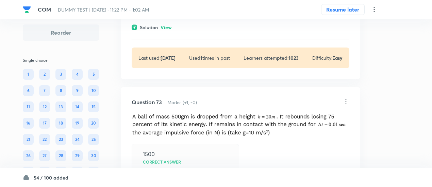
click at [168, 31] on font "View" at bounding box center [166, 27] width 11 height 6
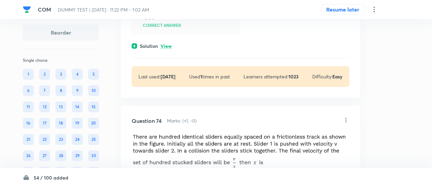
scroll to position [15875, 0]
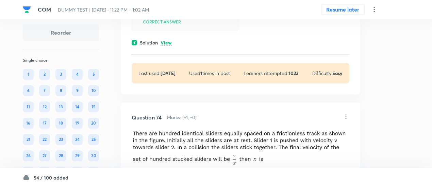
click at [168, 46] on font "View" at bounding box center [166, 42] width 11 height 6
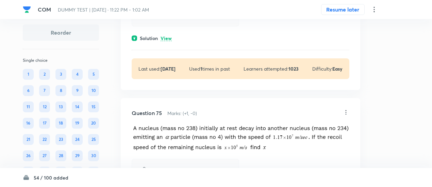
scroll to position [16173, 0]
click at [168, 41] on font "View" at bounding box center [166, 38] width 11 height 6
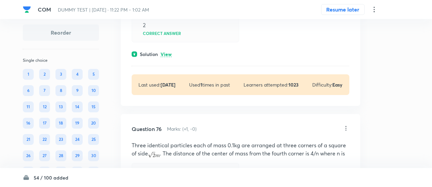
scroll to position [16372, 0]
click at [167, 57] on font "View" at bounding box center [166, 54] width 11 height 6
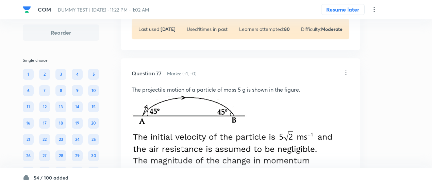
scroll to position [16619, 0]
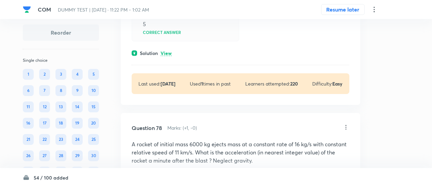
scroll to position [16951, 0]
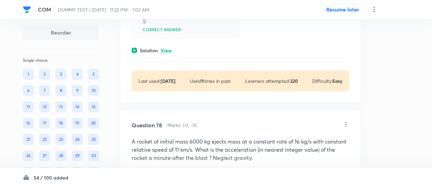
click at [170, 54] on div "Solution View" at bounding box center [241, 50] width 218 height 7
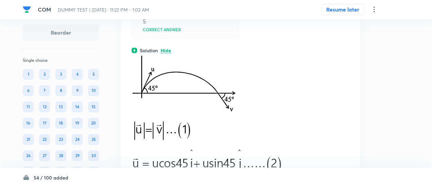
drag, startPoint x: 170, startPoint y: 118, endPoint x: 178, endPoint y: 118, distance: 7.1
click at [178, 54] on div "Solution Hide" at bounding box center [241, 50] width 218 height 7
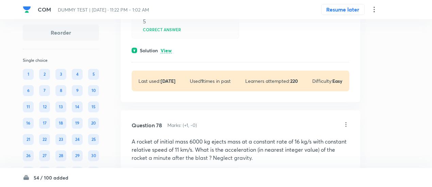
drag, startPoint x: 177, startPoint y: 117, endPoint x: 148, endPoint y: 112, distance: 29.7
